Goal: Communication & Community: Answer question/provide support

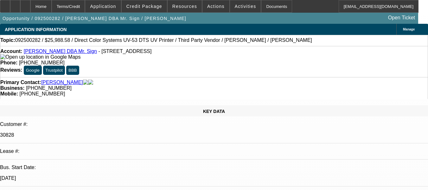
select select "0"
select select "2"
select select "0.1"
select select "1"
select select "2"
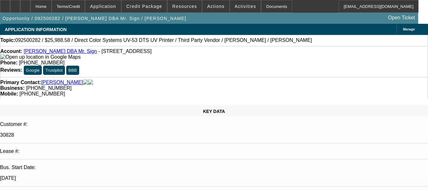
select select "4"
radio input "true"
type textarea "SOLD OFF DEAL, NO PAY HISTORY TO MAKE AN OPINION."
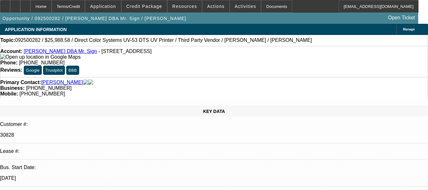
radio input "true"
